Goal: Task Accomplishment & Management: Manage account settings

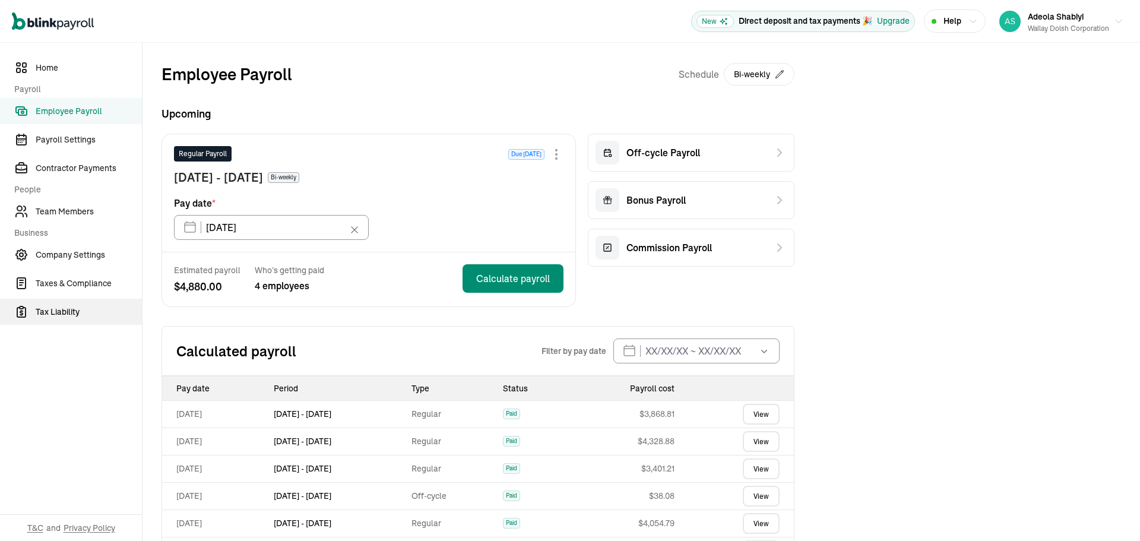
click at [60, 312] on span "Tax Liability" at bounding box center [89, 312] width 106 height 12
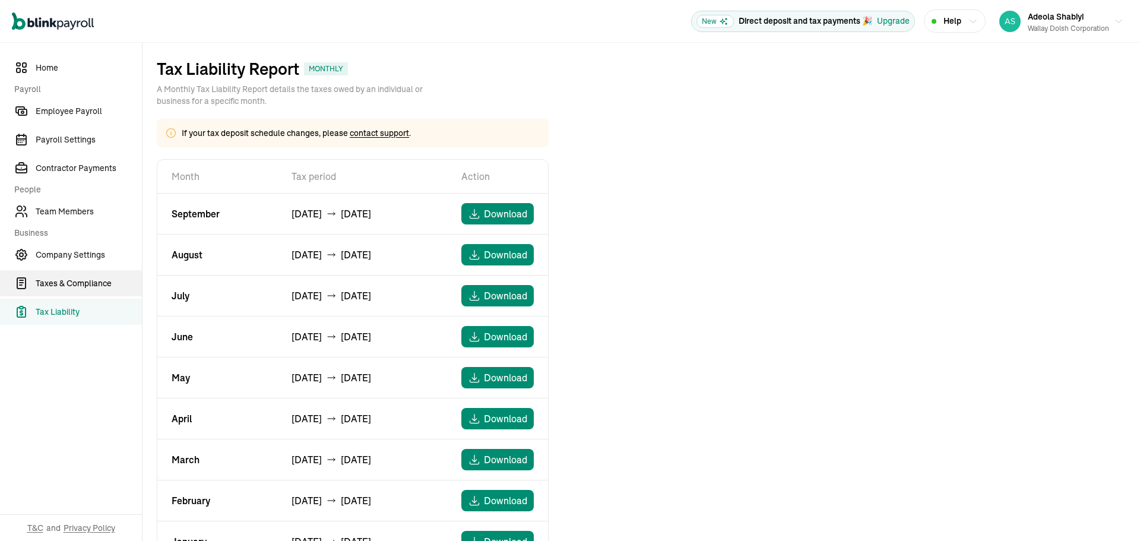
click at [61, 278] on span "Taxes & Compliance" at bounding box center [89, 283] width 106 height 12
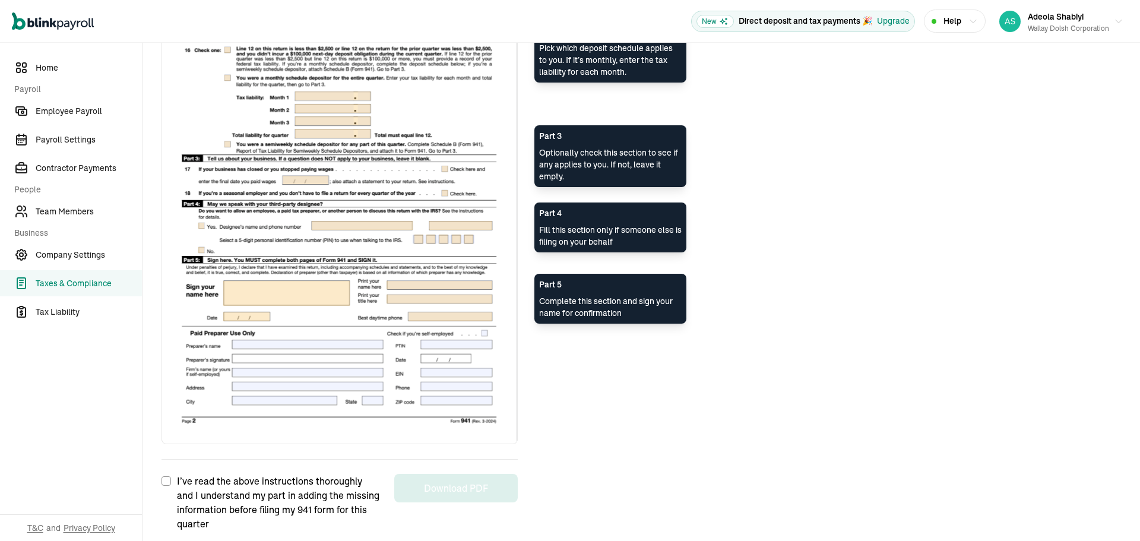
scroll to position [842, 0]
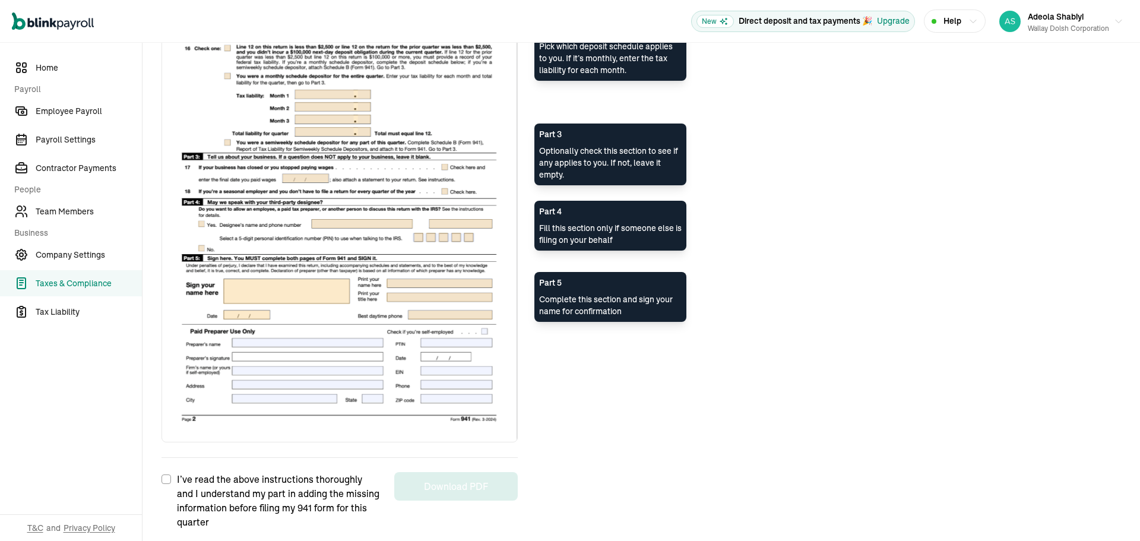
click at [166, 480] on input "I’ve read the above instructions thoroughly and I understand my part in adding …" at bounding box center [165, 478] width 9 height 9
checkbox input "true"
click at [457, 484] on button "Download PDF" at bounding box center [455, 486] width 123 height 28
click at [52, 309] on span "Tax Liability" at bounding box center [89, 312] width 106 height 12
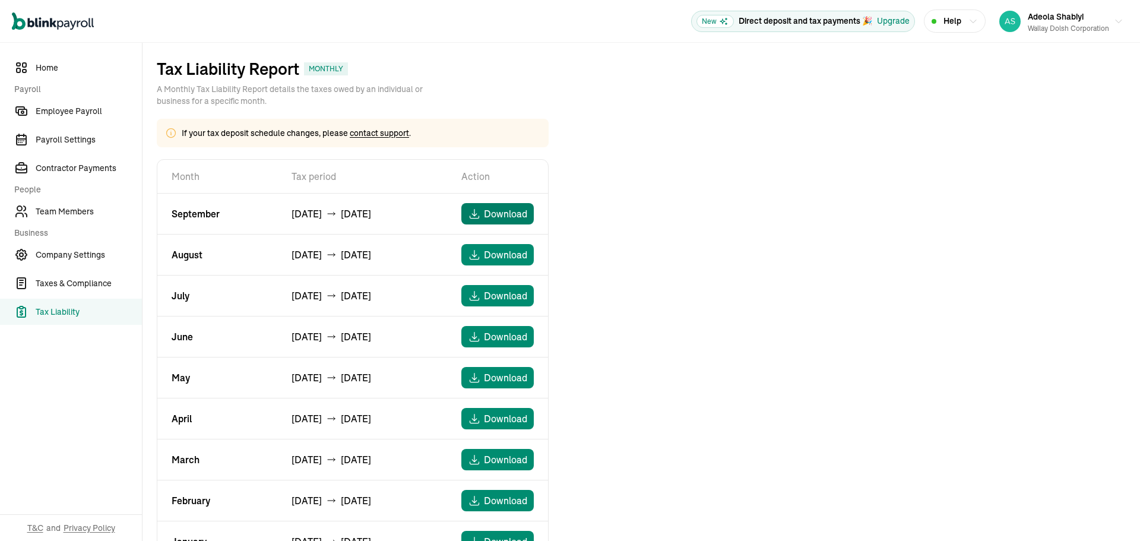
click at [504, 215] on span "Download" at bounding box center [505, 214] width 43 height 14
click at [490, 258] on span "Download" at bounding box center [505, 255] width 43 height 14
click at [484, 294] on span "Download" at bounding box center [505, 296] width 43 height 14
click at [52, 66] on span "Home" at bounding box center [89, 68] width 106 height 12
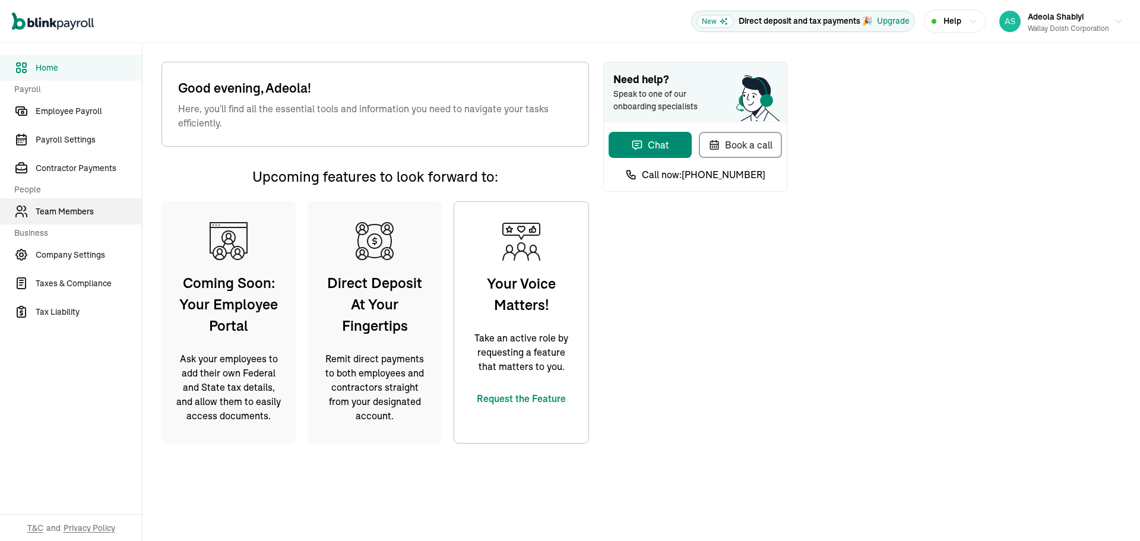
click at [64, 210] on span "Team Members" at bounding box center [89, 211] width 106 height 12
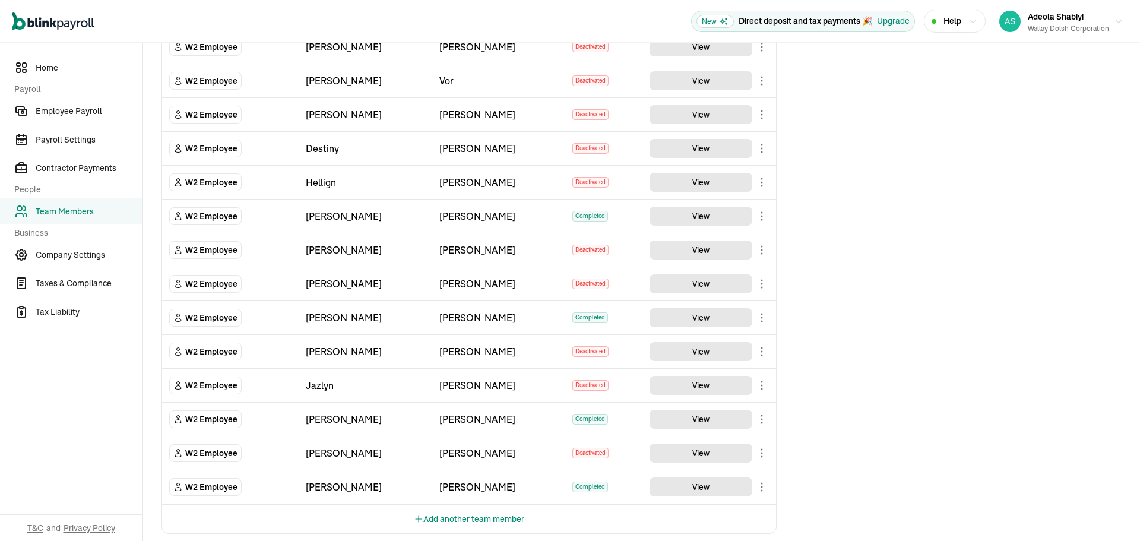
scroll to position [619, 0]
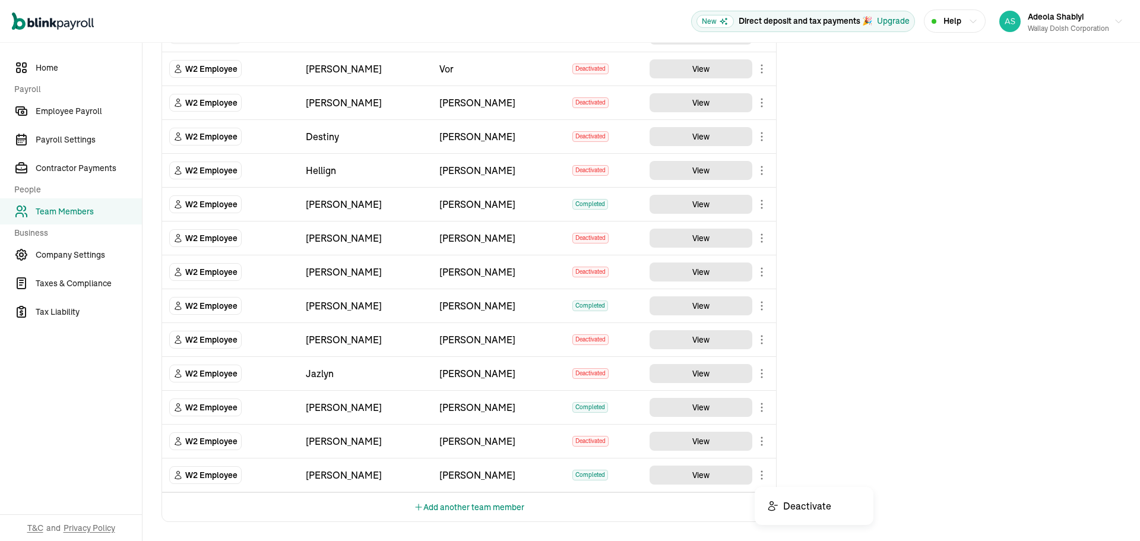
click at [764, 471] on body "Open main menu New Direct deposit and tax payments 🎉 Upgrade Help Adeola Shabiy…" at bounding box center [570, 270] width 1140 height 541
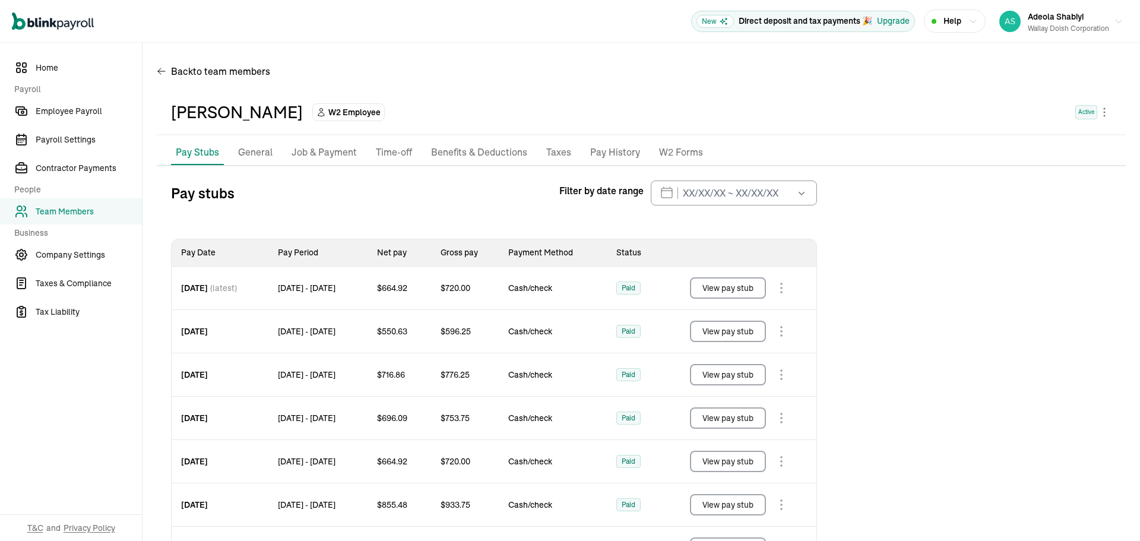
click at [258, 153] on p "General" at bounding box center [255, 152] width 34 height 15
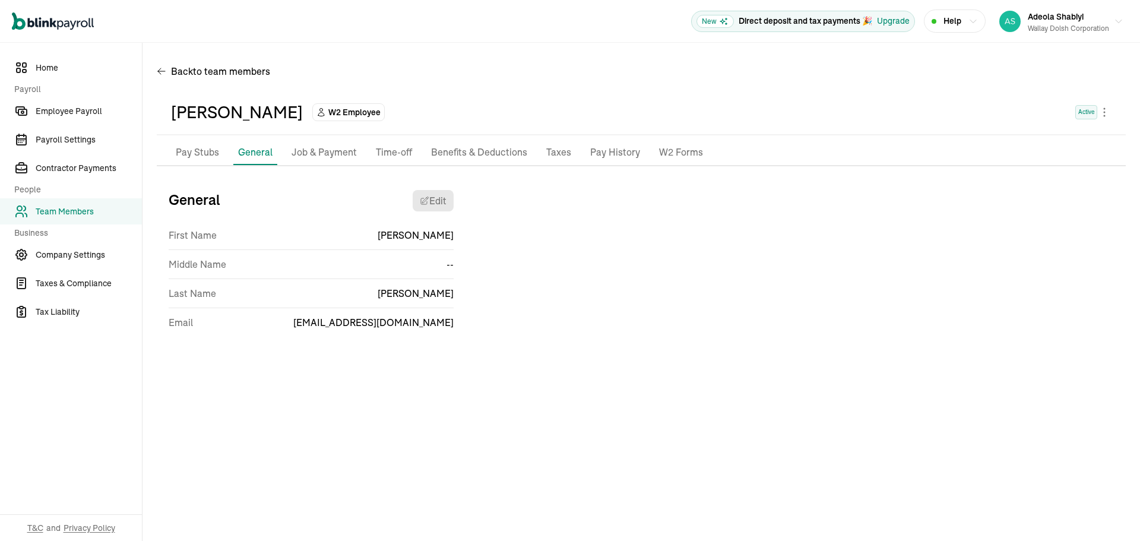
click at [324, 151] on p "Job & Payment" at bounding box center [324, 152] width 65 height 15
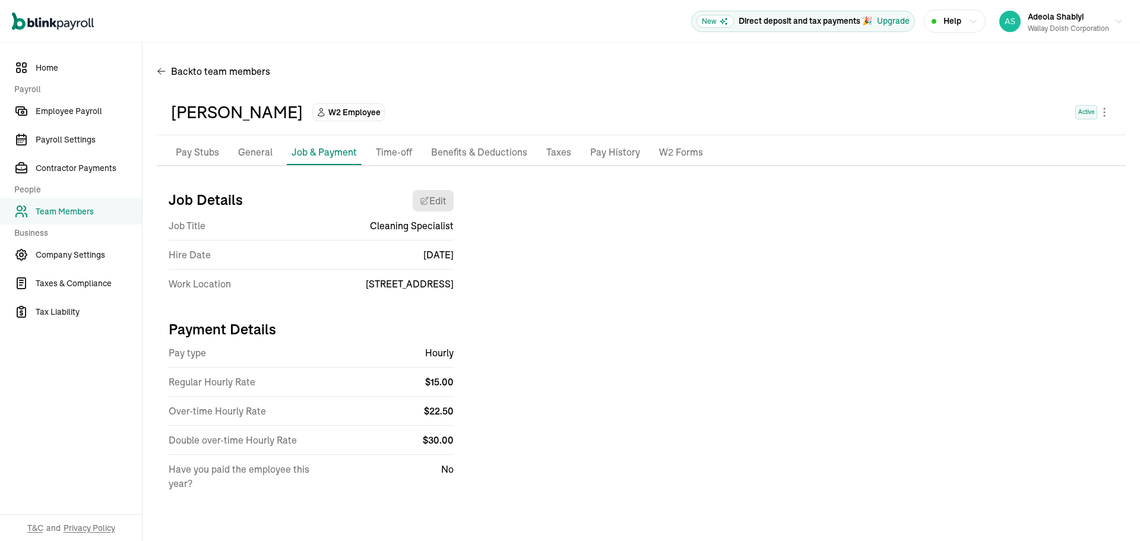
click at [396, 154] on p "Time-off" at bounding box center [394, 152] width 36 height 15
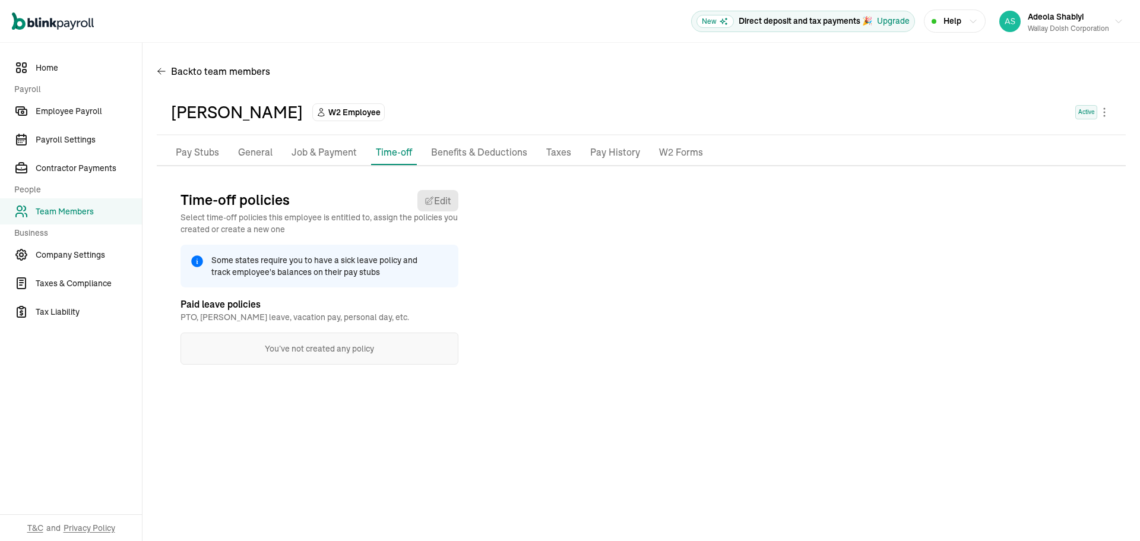
click at [477, 151] on p "Benefits & Deductions" at bounding box center [479, 152] width 96 height 15
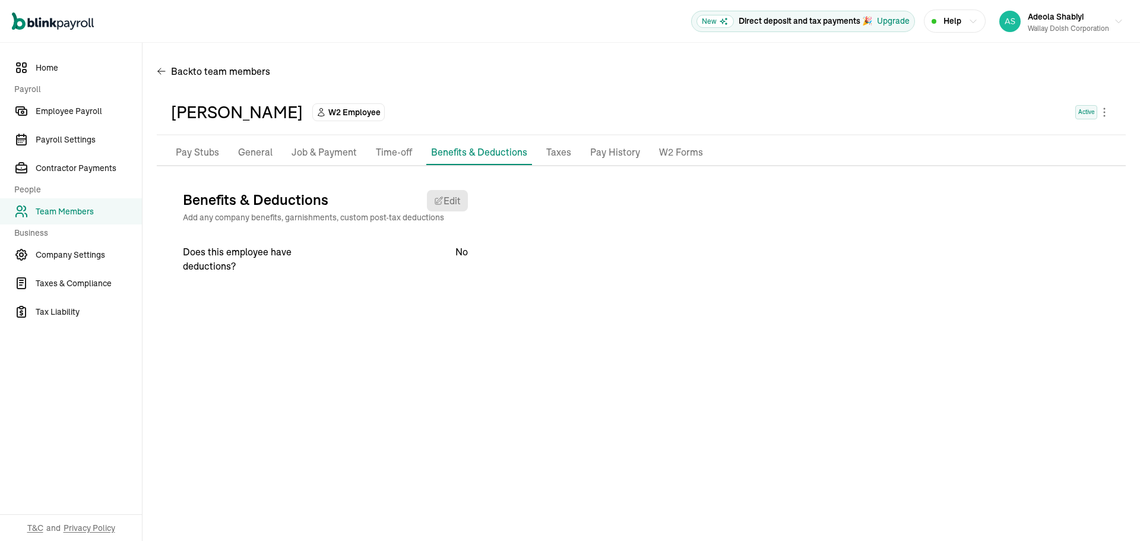
click at [616, 153] on p "Pay History" at bounding box center [615, 152] width 50 height 15
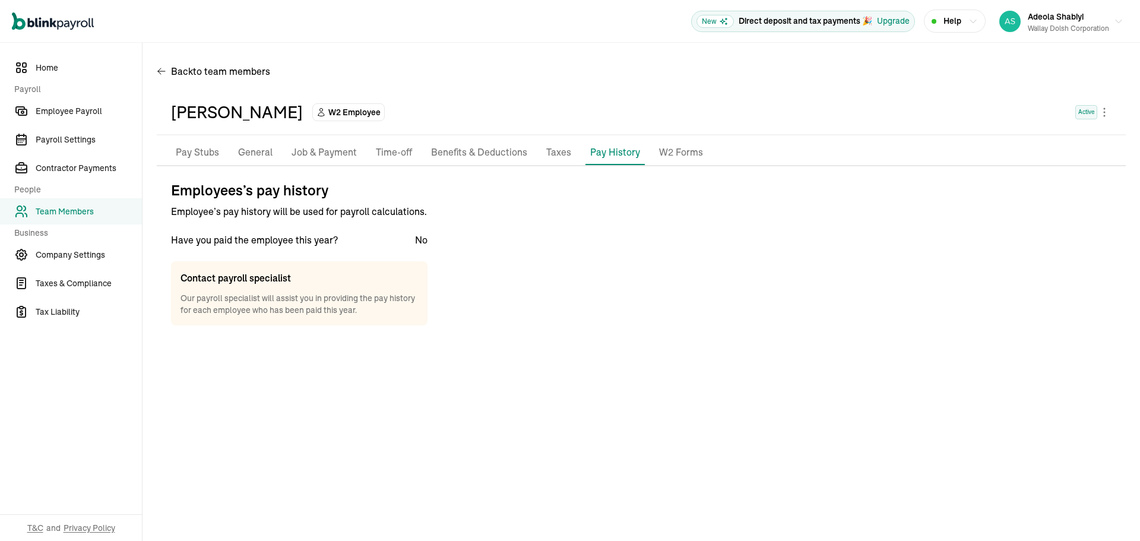
click at [558, 156] on p "Taxes" at bounding box center [558, 152] width 25 height 15
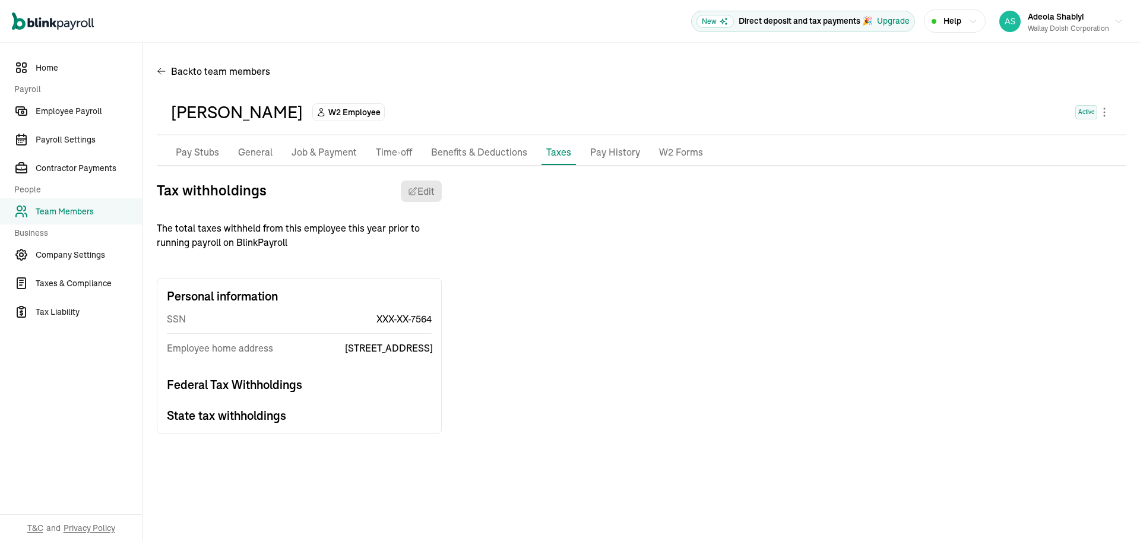
click at [205, 153] on p "Pay Stubs" at bounding box center [197, 152] width 43 height 15
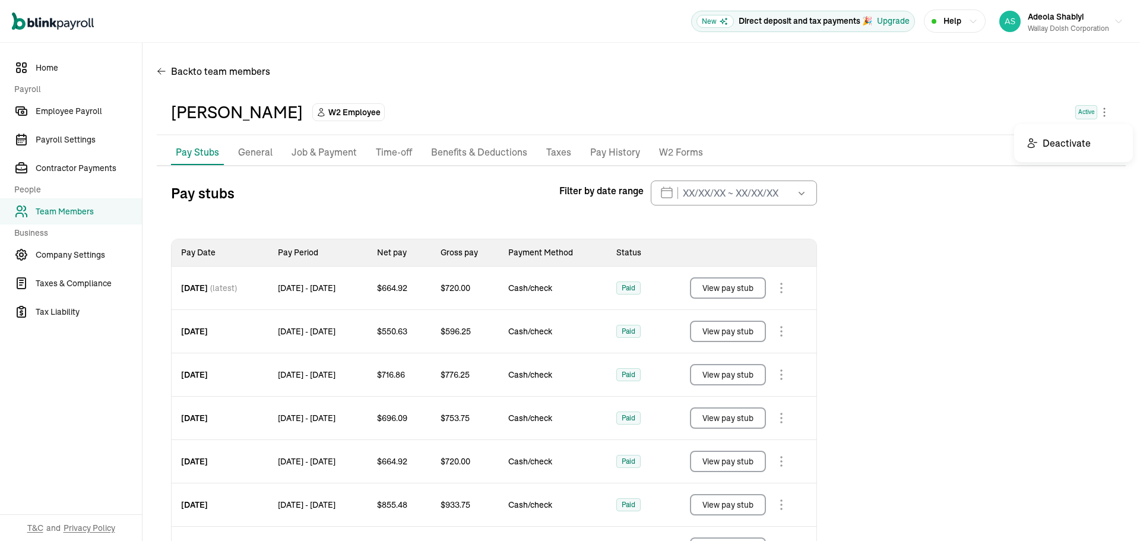
click at [1095, 112] on body "Open main menu New Direct deposit and tax payments 🎉 Upgrade Help Adeola Shabiy…" at bounding box center [570, 270] width 1140 height 541
click at [1114, 24] on icon "button" at bounding box center [1118, 21] width 9 height 9
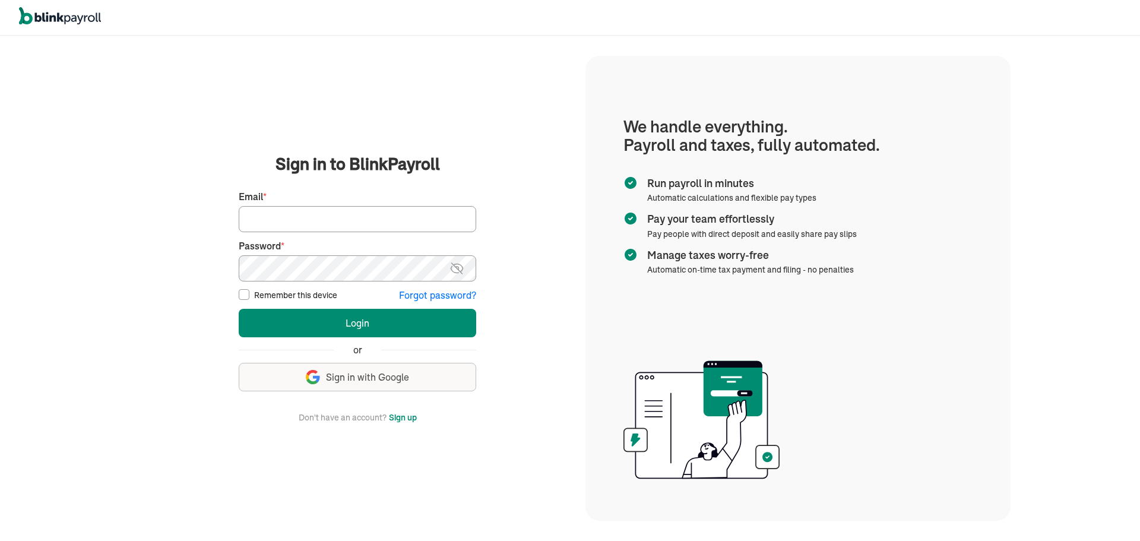
type input "[EMAIL_ADDRESS][DOMAIN_NAME]"
click at [243, 299] on input "Remember this device" at bounding box center [244, 294] width 11 height 11
checkbox input "true"
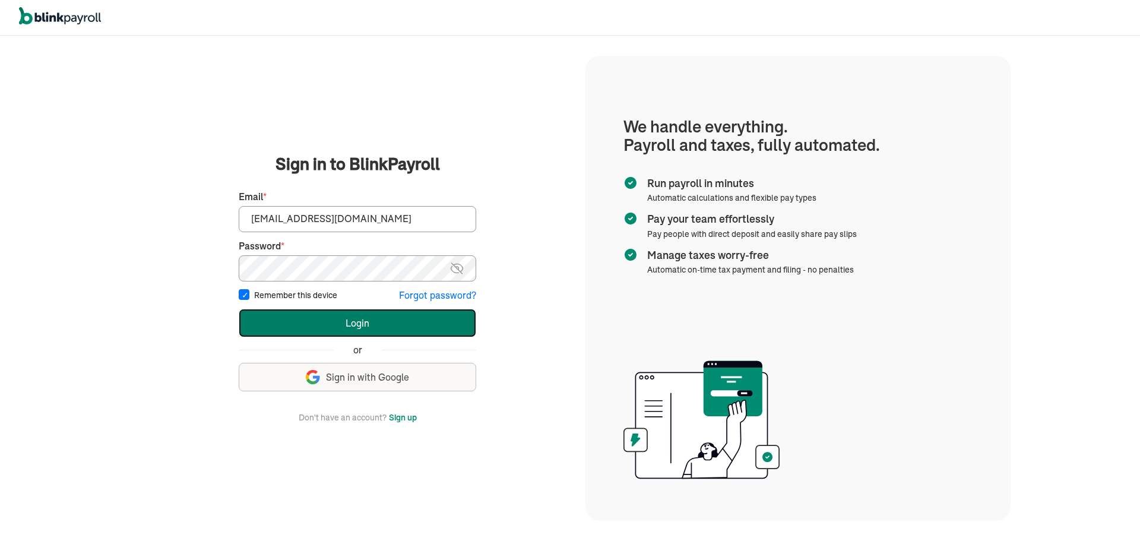
click at [351, 326] on button "Login" at bounding box center [357, 323] width 237 height 28
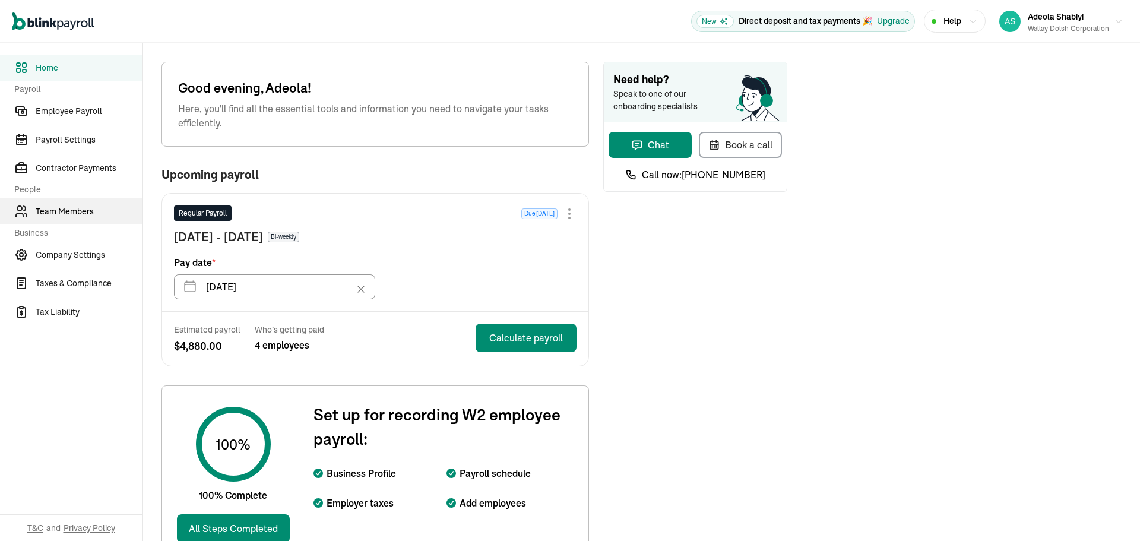
click at [72, 212] on span "Team Members" at bounding box center [89, 211] width 106 height 12
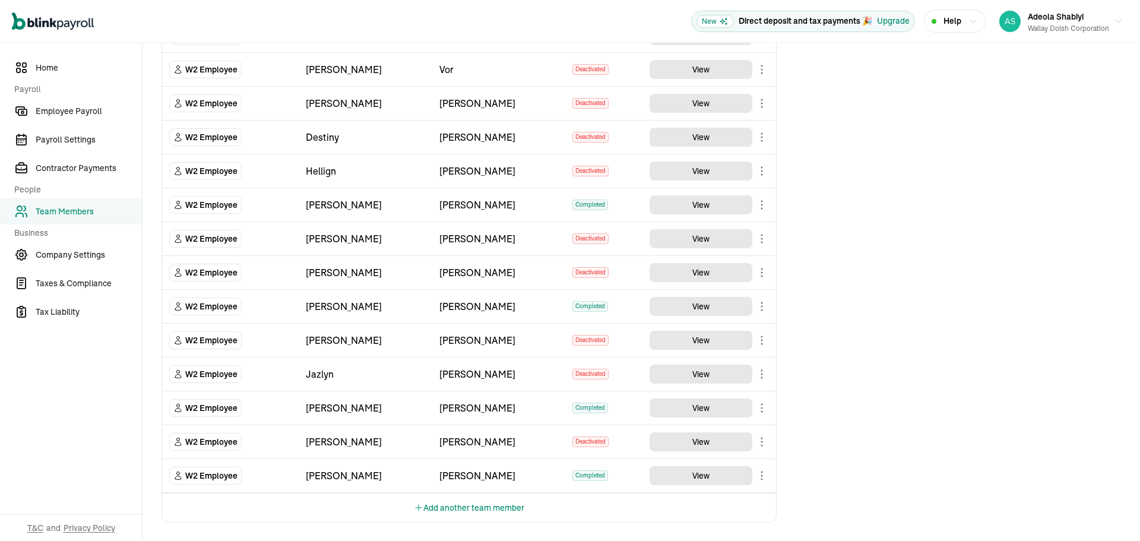
scroll to position [619, 0]
click at [758, 474] on body "Open main menu New Direct deposit and tax payments 🎉 Upgrade Help Adeola Shabiy…" at bounding box center [570, 270] width 1140 height 541
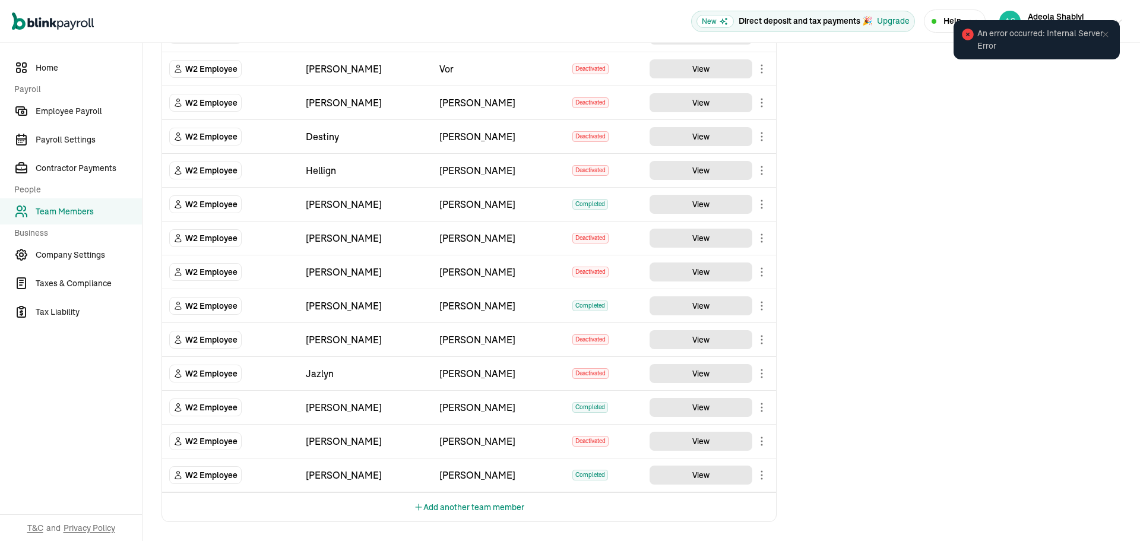
click at [1105, 35] on icon at bounding box center [1105, 33] width 5 height 5
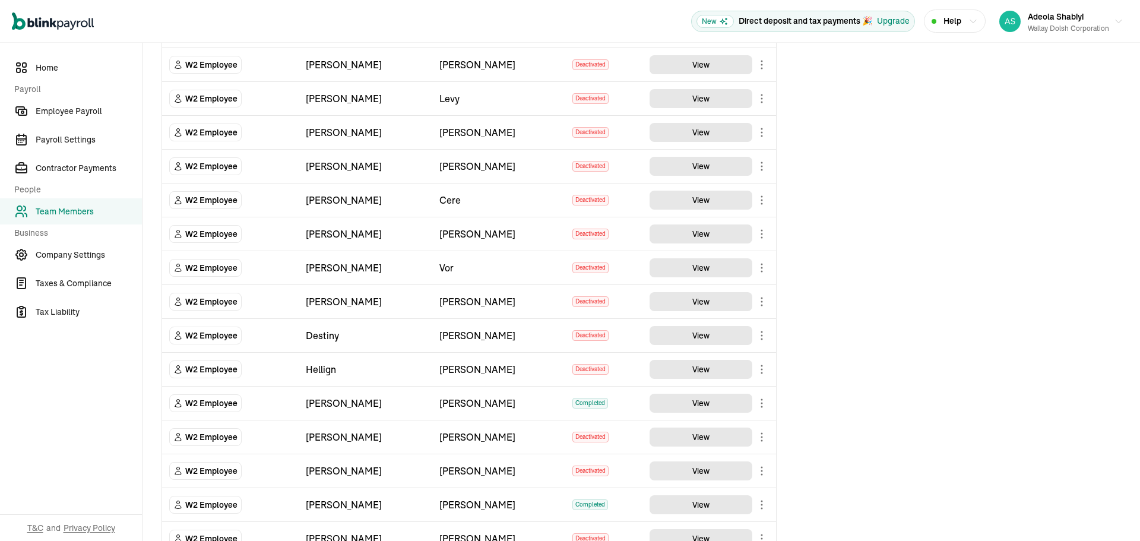
scroll to position [381, 0]
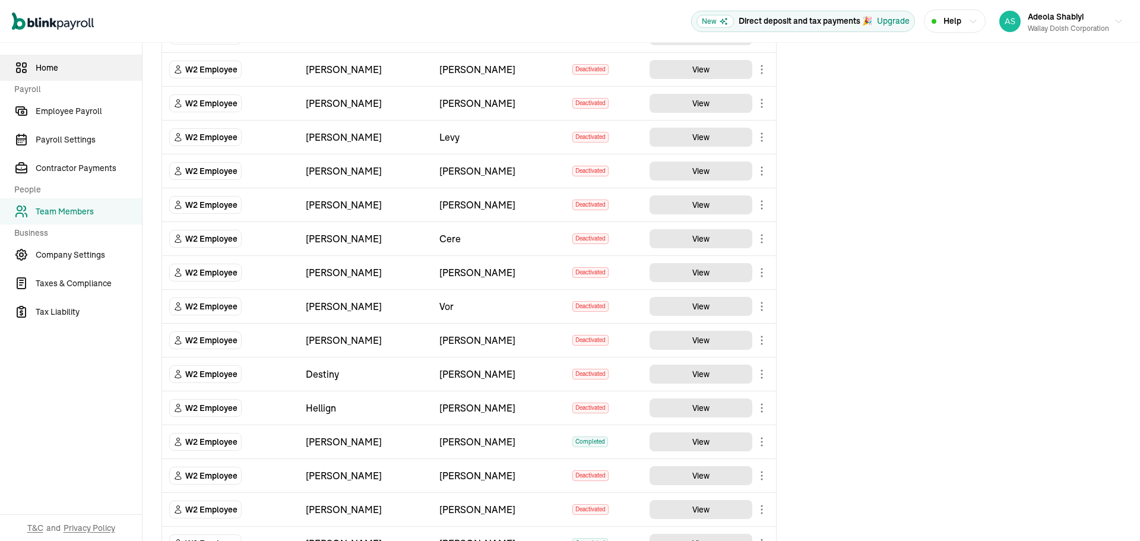
click at [50, 62] on span "Home" at bounding box center [89, 68] width 106 height 12
